Goal: Transaction & Acquisition: Purchase product/service

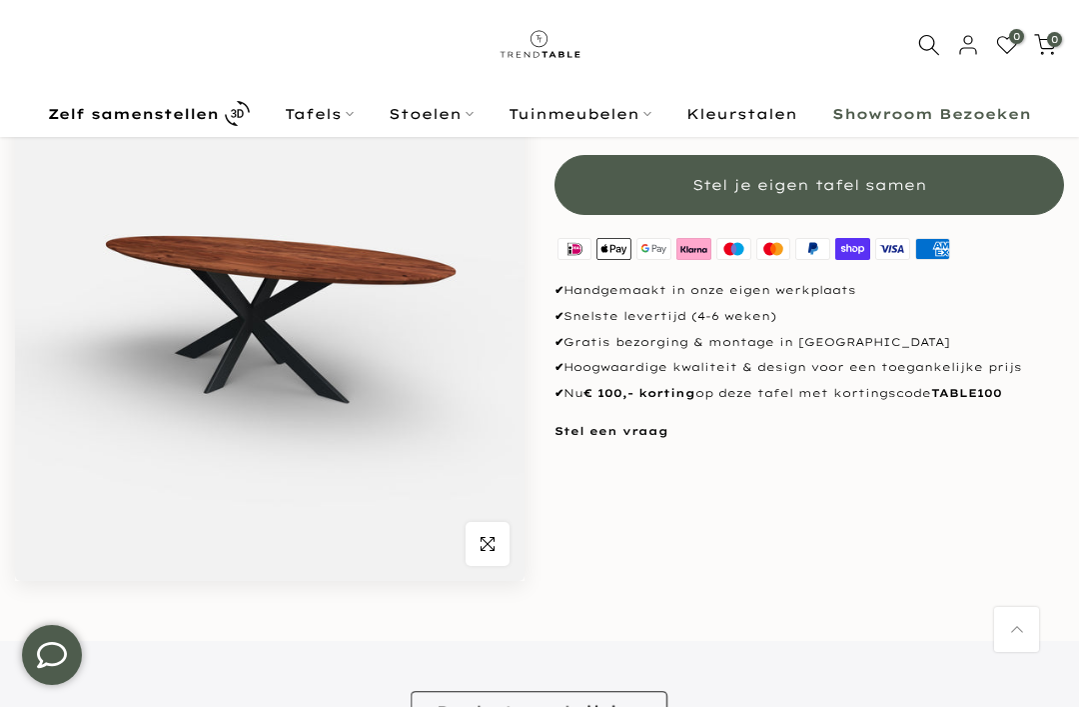
scroll to position [179, 0]
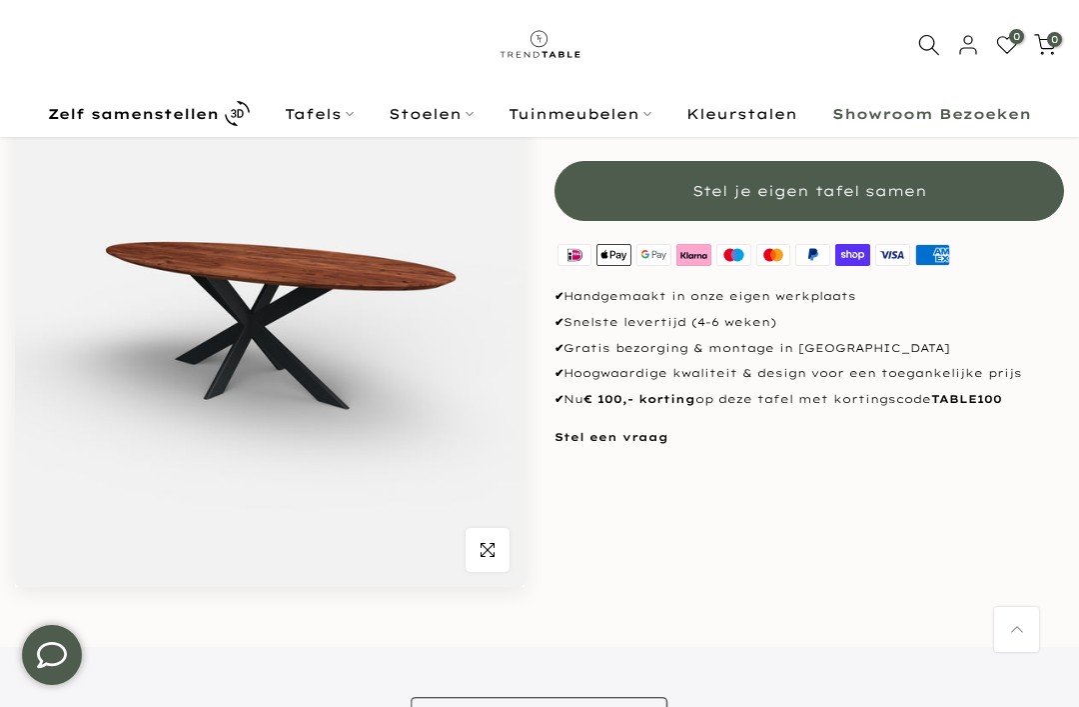
click at [498, 541] on span "button" at bounding box center [488, 550] width 44 height 44
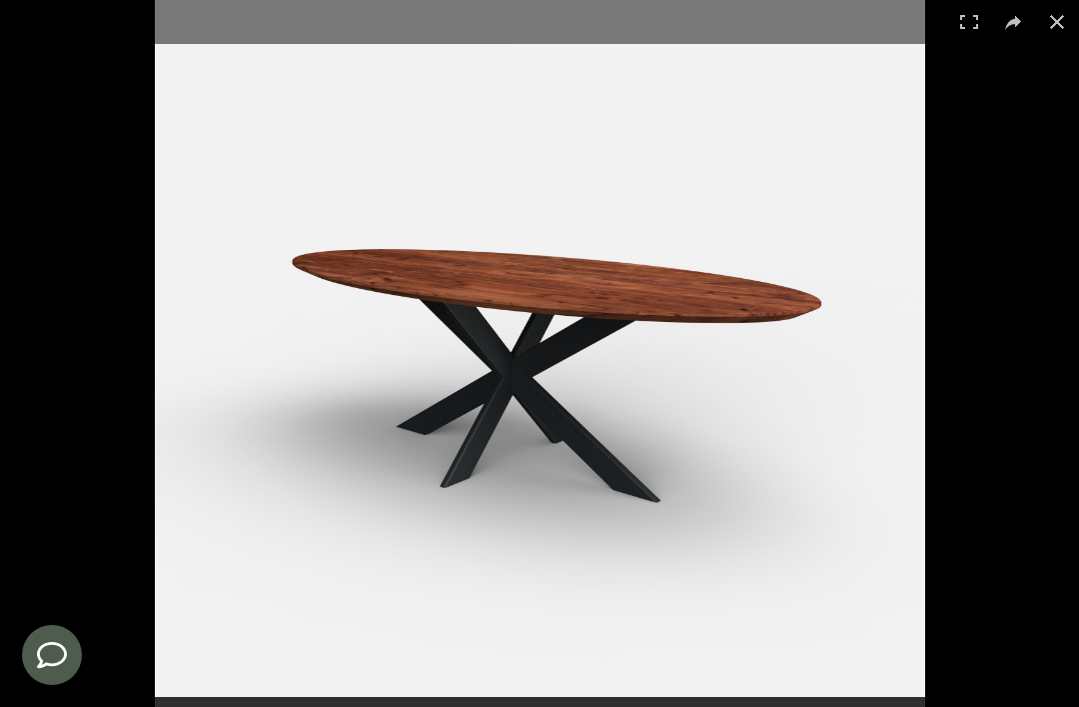
click at [1063, 27] on button at bounding box center [1057, 22] width 44 height 44
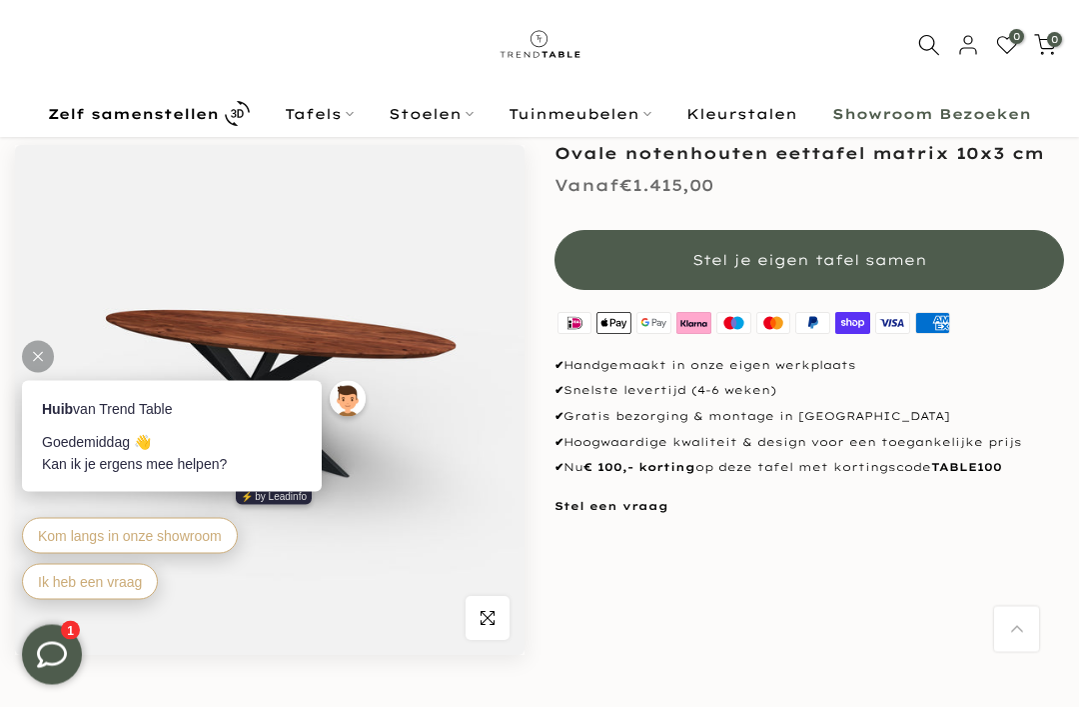
scroll to position [92, 0]
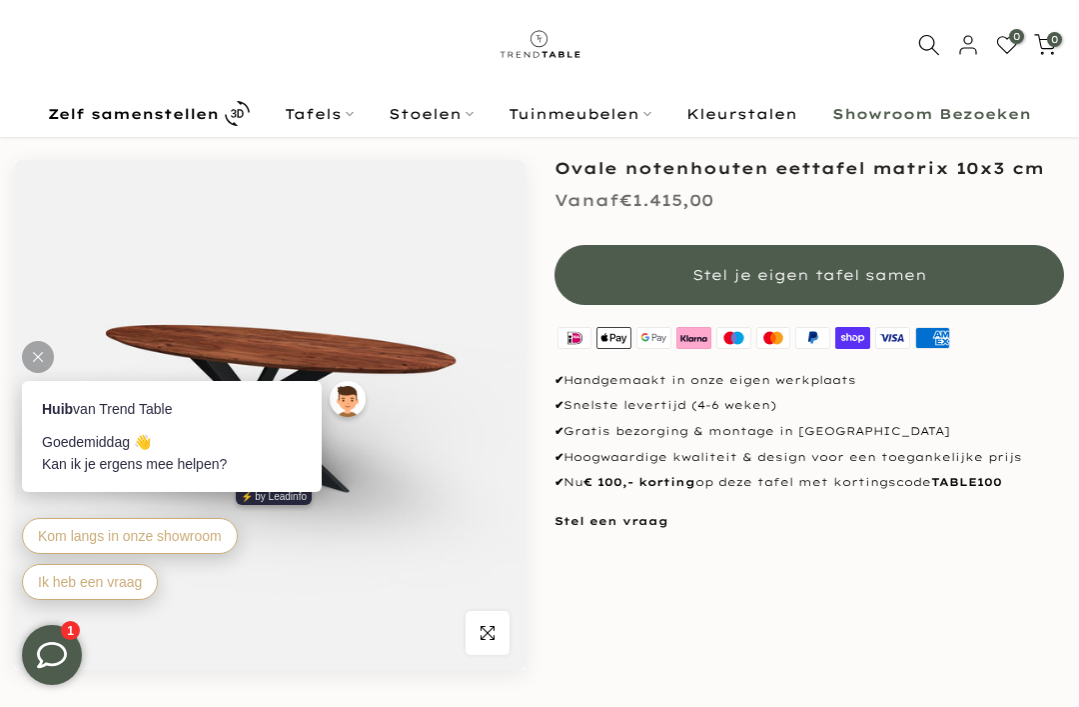
click at [498, 469] on img at bounding box center [270, 415] width 510 height 510
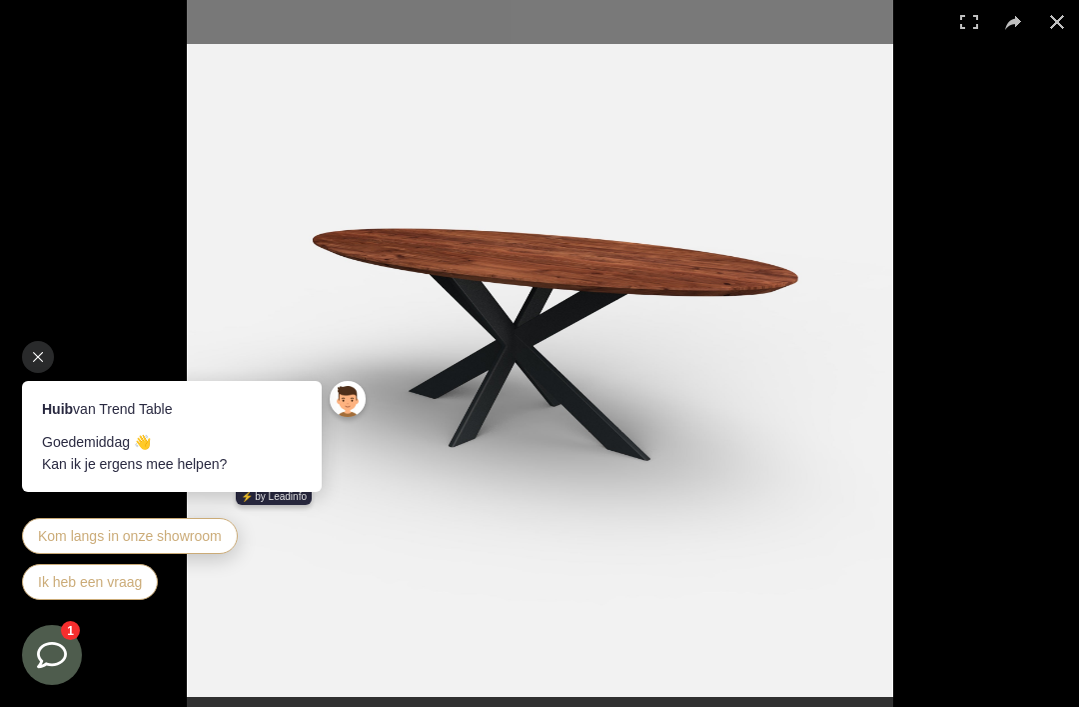
click at [1042, 37] on button at bounding box center [1057, 22] width 44 height 44
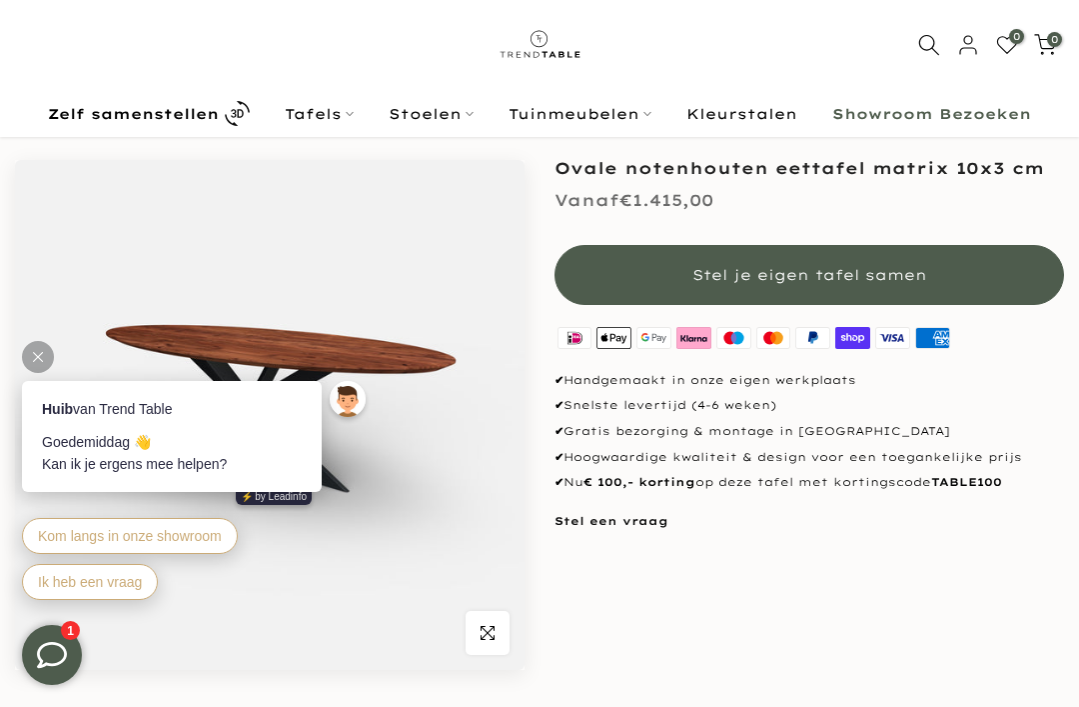
click at [43, 352] on div at bounding box center [38, 357] width 32 height 32
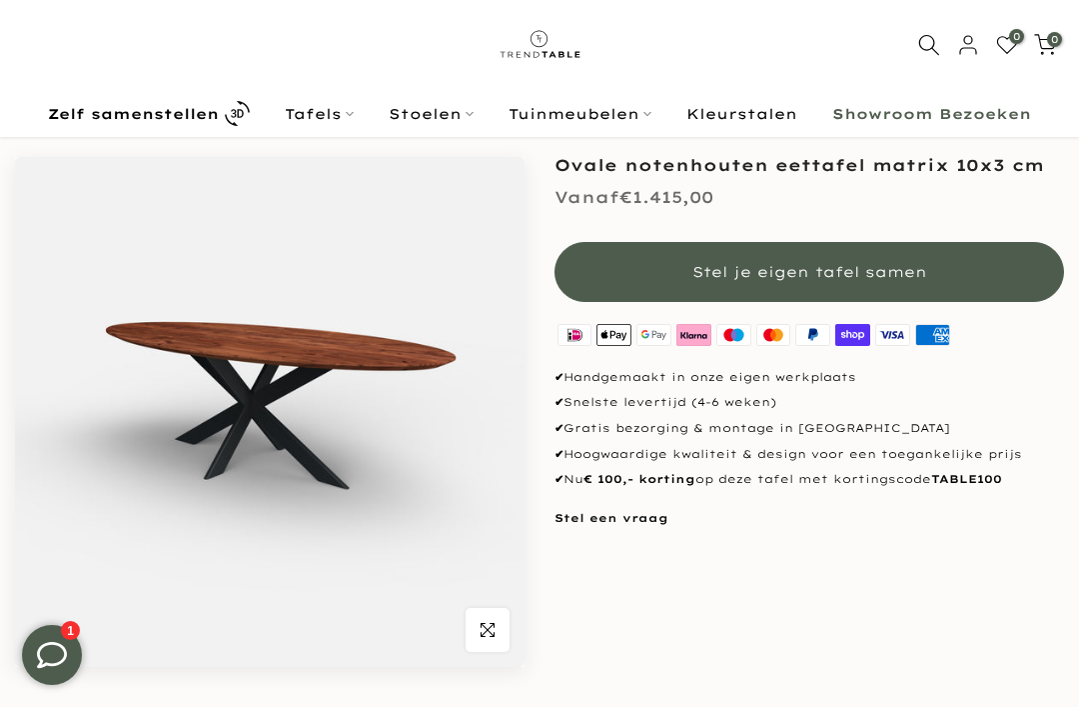
scroll to position [101, 0]
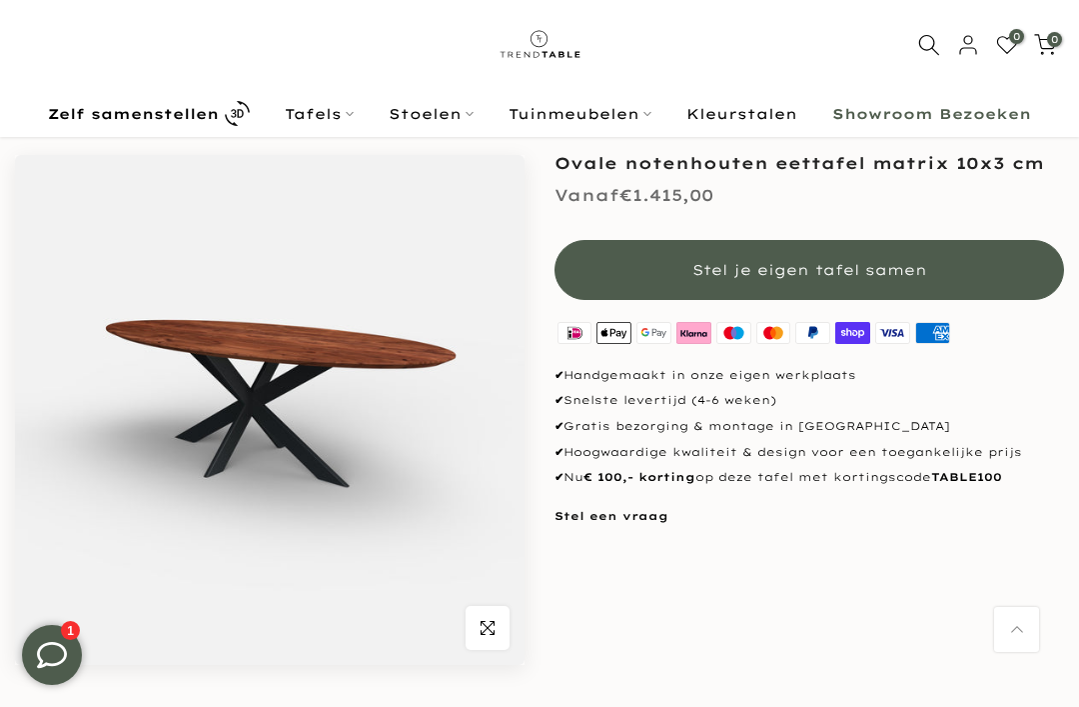
click at [851, 274] on span "Stel je eigen tafel samen" at bounding box center [810, 270] width 235 height 18
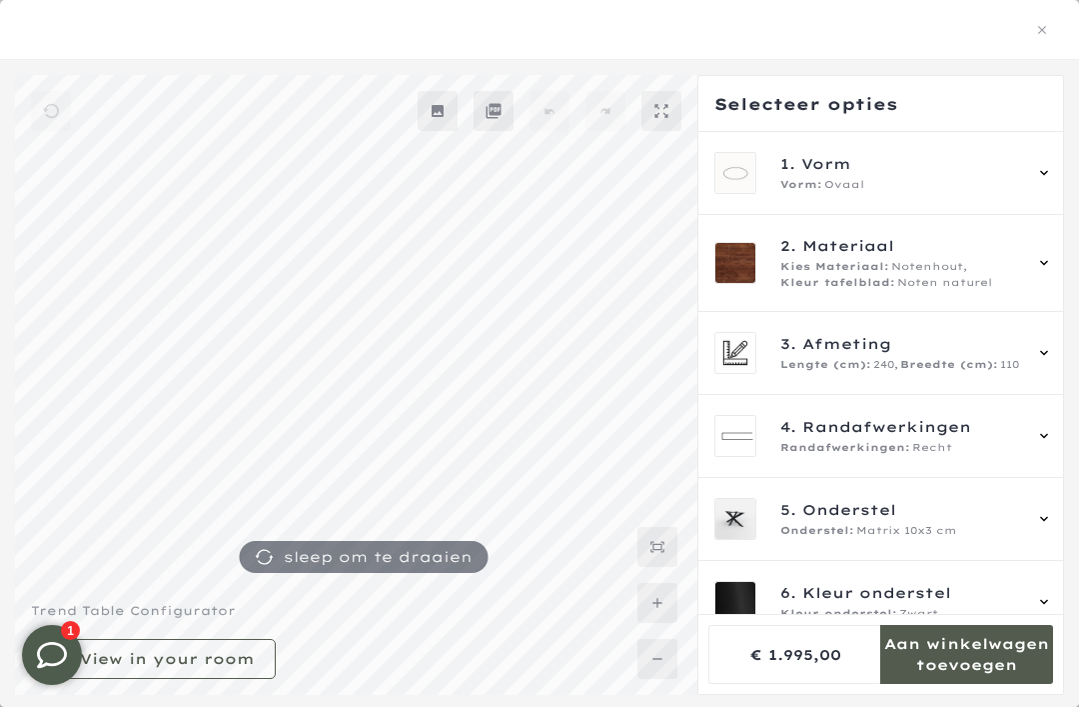
click at [989, 370] on span "Breedte (cm):" at bounding box center [949, 365] width 98 height 16
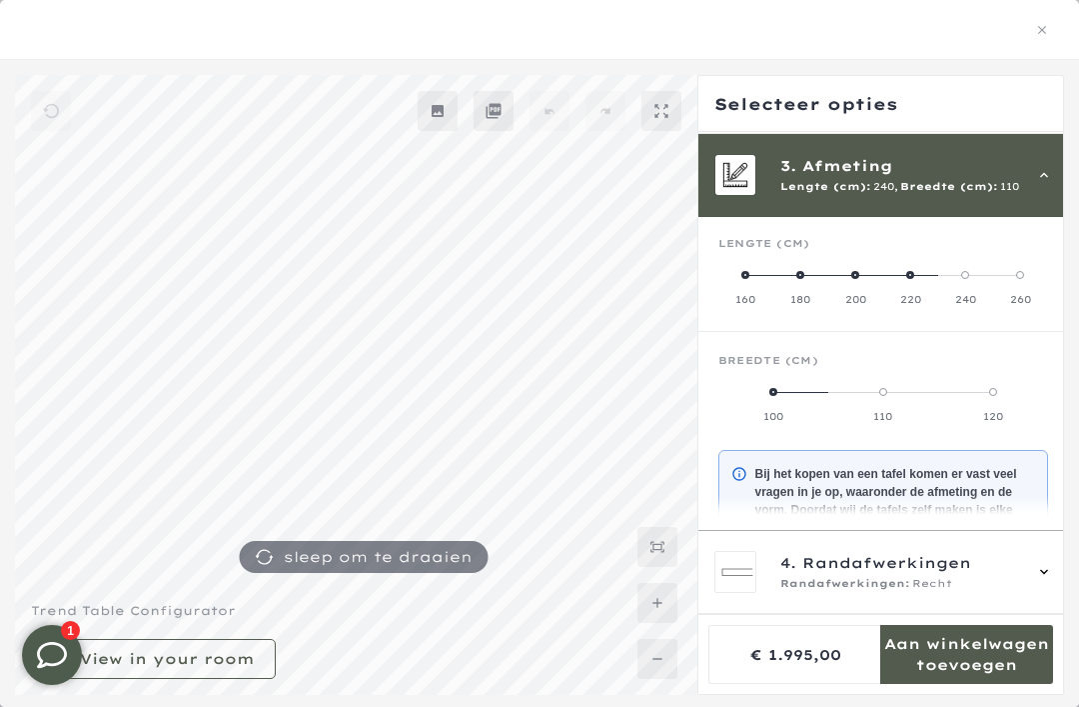
scroll to position [180, 0]
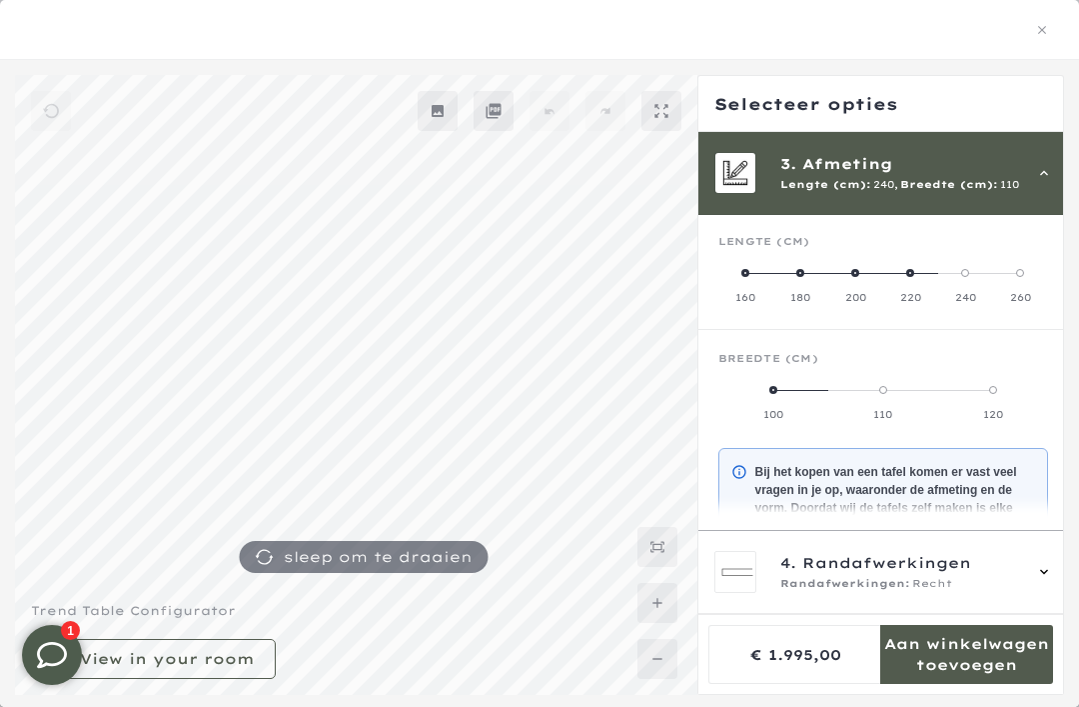
click at [802, 277] on span at bounding box center [801, 273] width 8 height 8
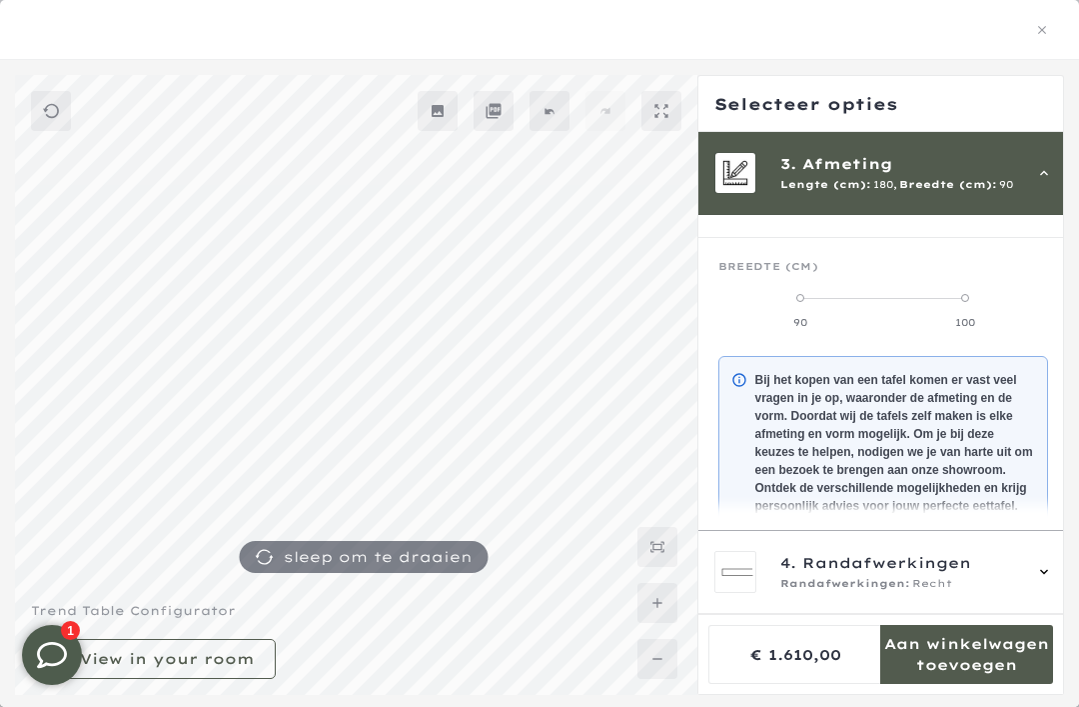
click at [1056, 344] on mmq-components-mapper at bounding box center [884, 467] width 371 height 262
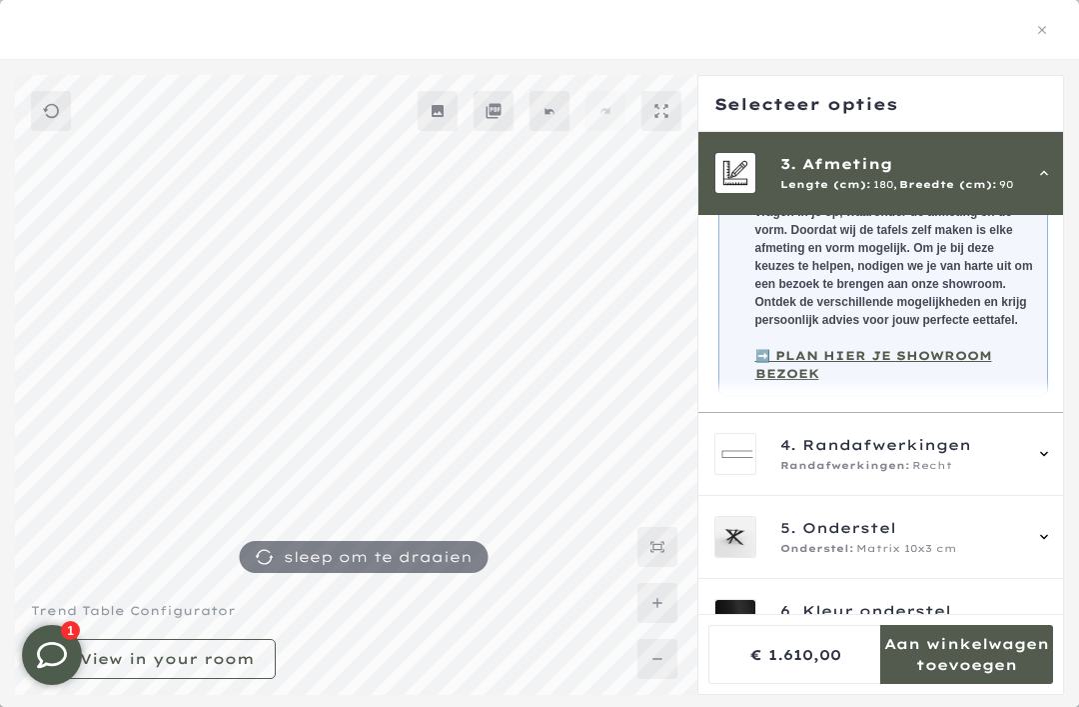
click at [957, 474] on div "Randafwerkingen: Recht" at bounding box center [901, 466] width 241 height 16
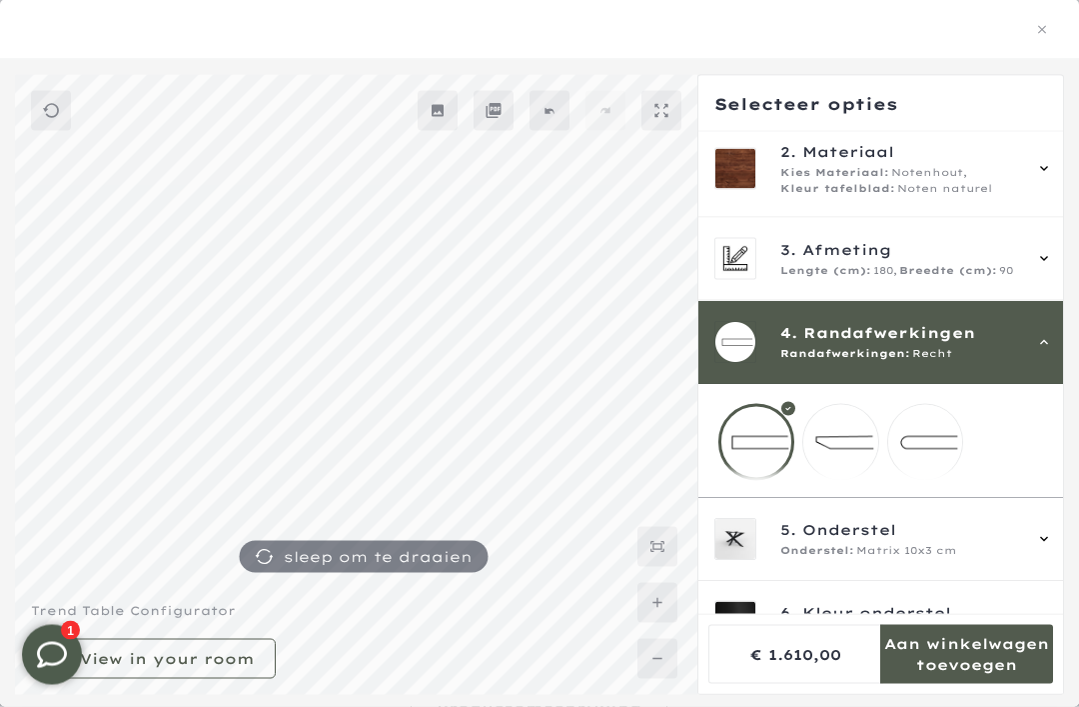
scroll to position [188, 0]
click at [964, 559] on div "Onderstel: Matrix 10x3 cm" at bounding box center [901, 551] width 241 height 16
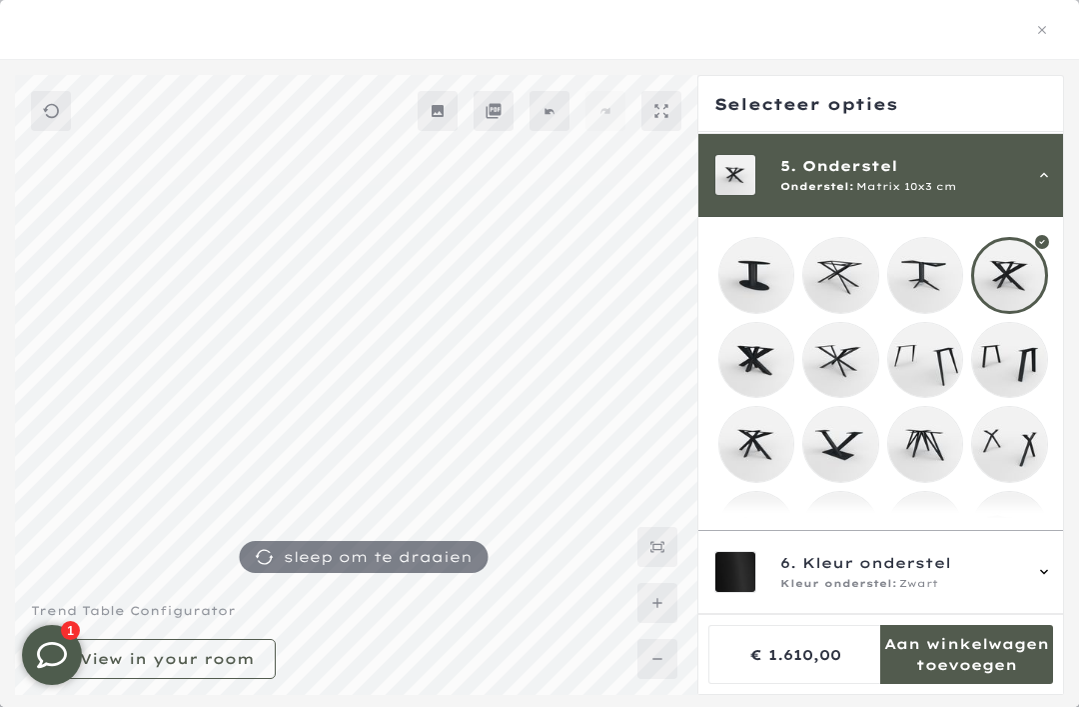
scroll to position [346, 0]
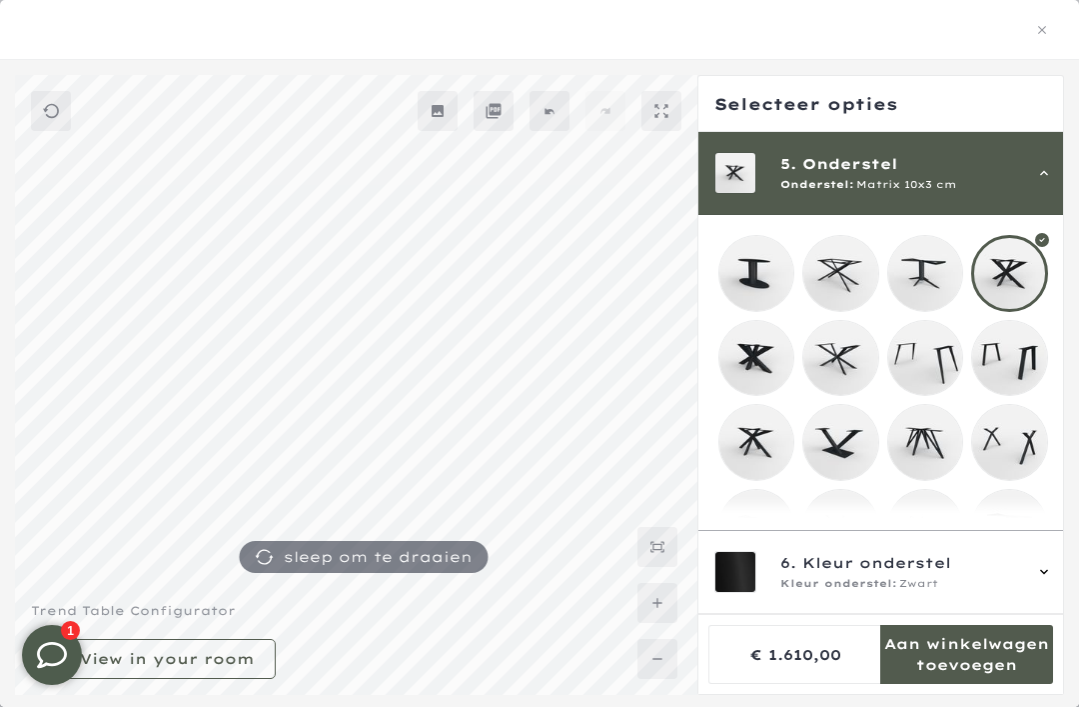
click at [845, 363] on mmq-loader at bounding box center [841, 358] width 75 height 75
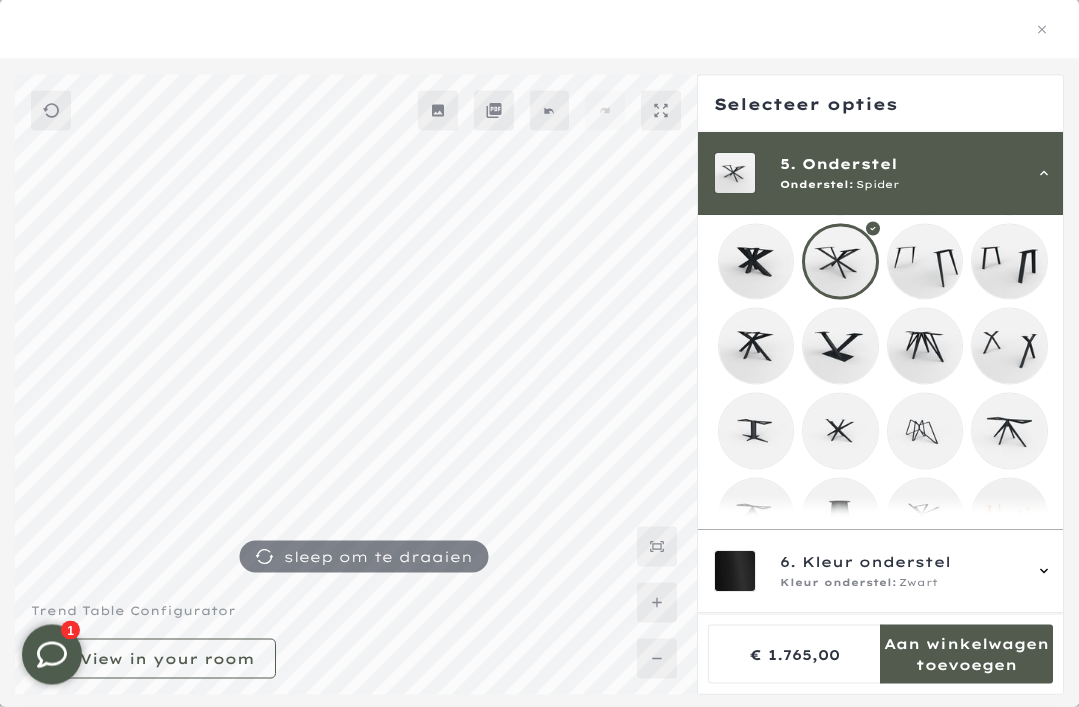
scroll to position [606, 0]
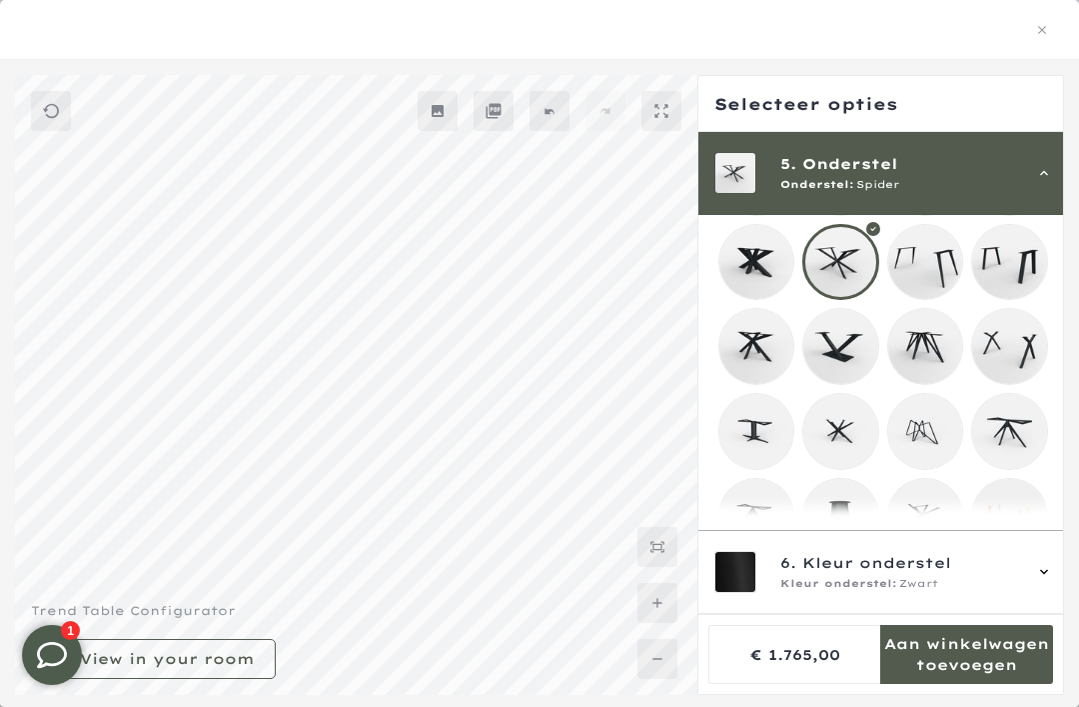
click at [1038, 29] on icon "button" at bounding box center [1042, 30] width 14 height 14
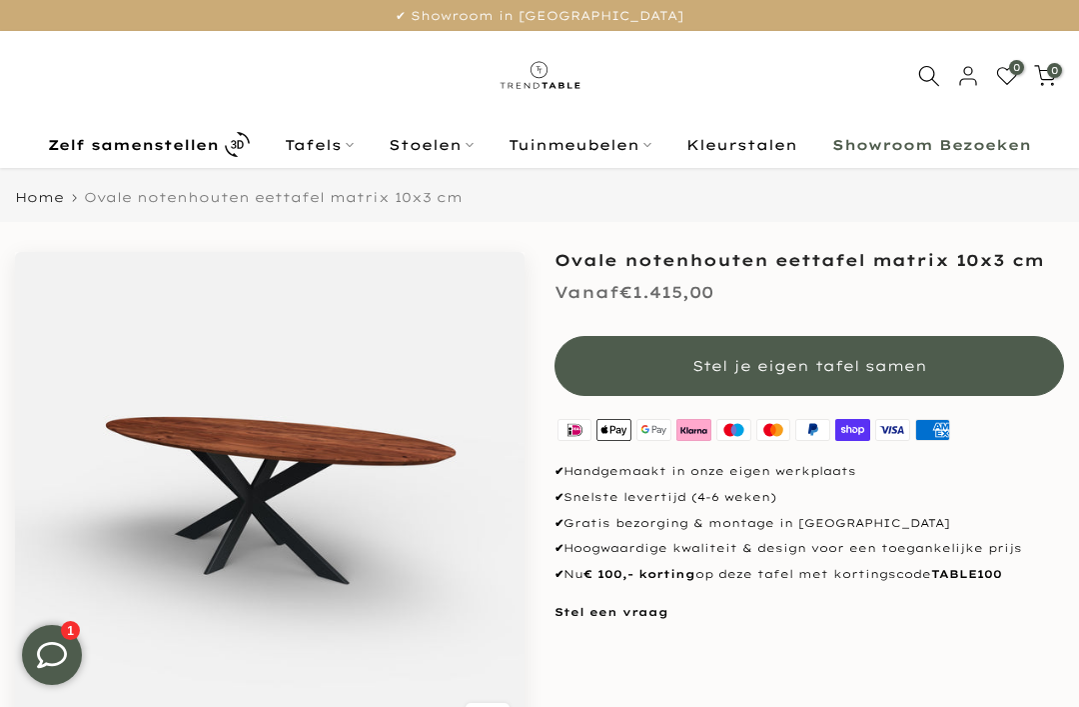
scroll to position [252, 0]
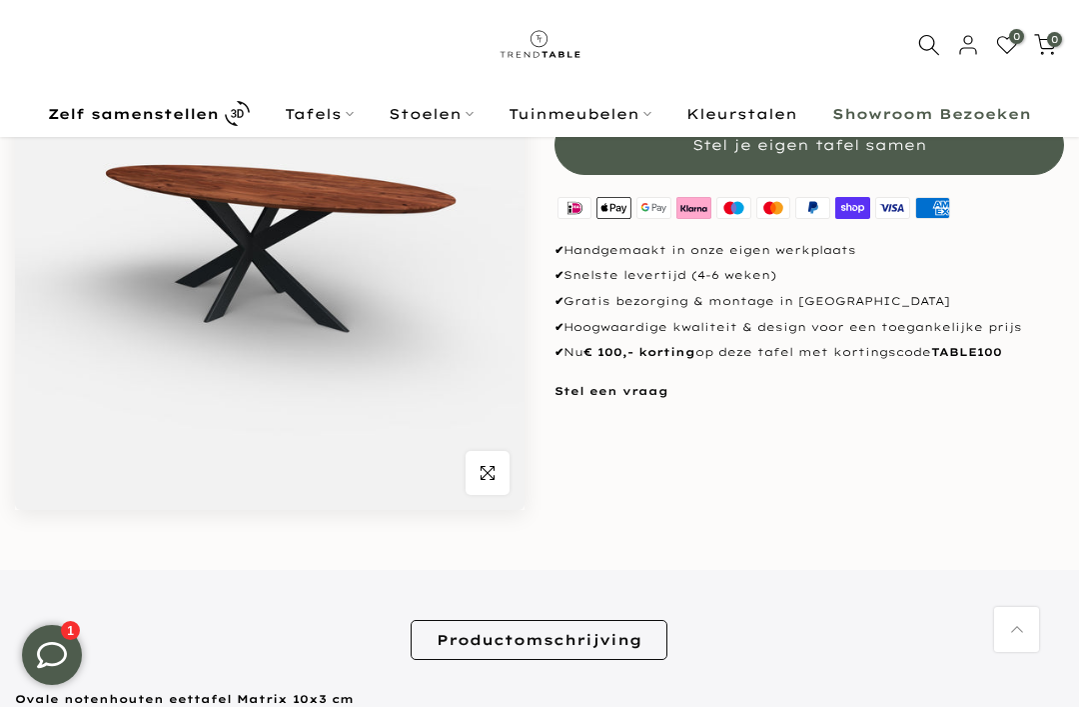
scroll to position [165, 0]
